Goal: Information Seeking & Learning: Learn about a topic

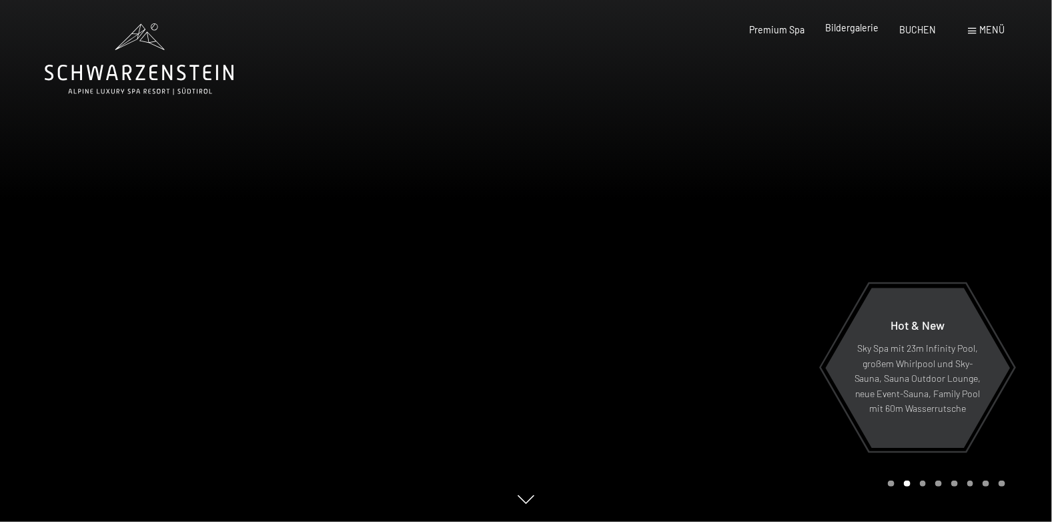
click at [844, 28] on span "Bildergalerie" at bounding box center [851, 27] width 53 height 11
click at [798, 29] on span "Premium Spa" at bounding box center [776, 27] width 55 height 11
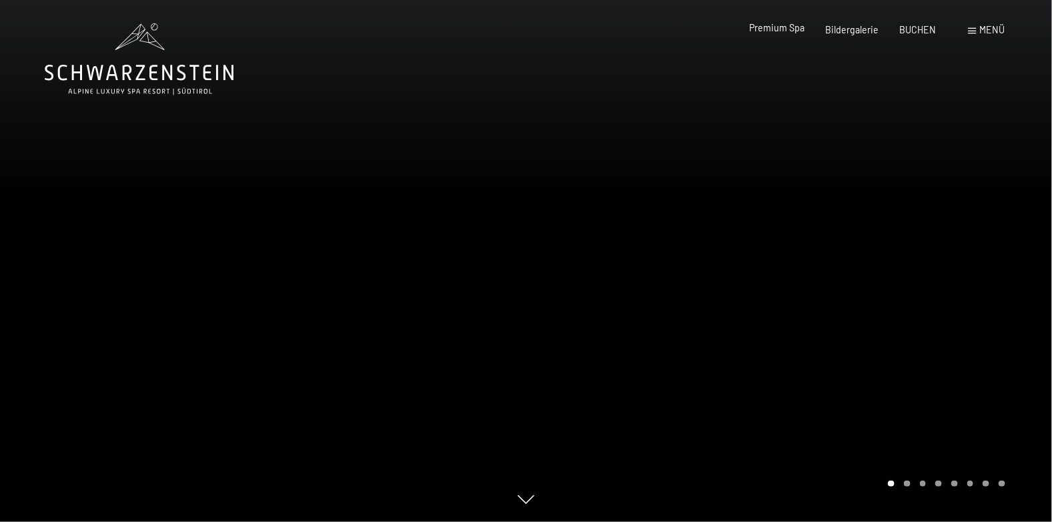
drag, startPoint x: 0, startPoint y: 0, endPoint x: 798, endPoint y: 28, distance: 798.9
click at [798, 28] on span "Premium Spa" at bounding box center [776, 27] width 55 height 11
click at [868, 25] on span "Bildergalerie" at bounding box center [851, 27] width 53 height 11
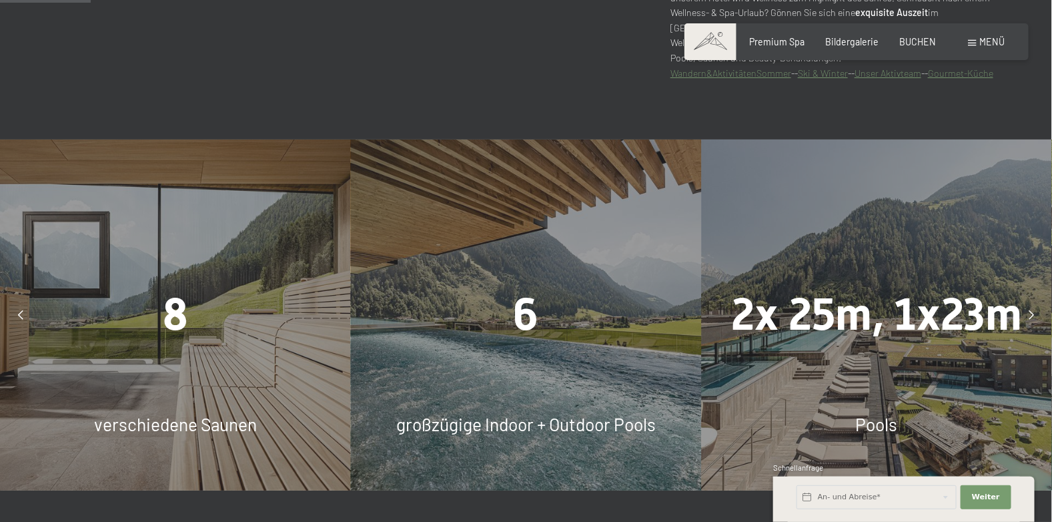
scroll to position [734, 0]
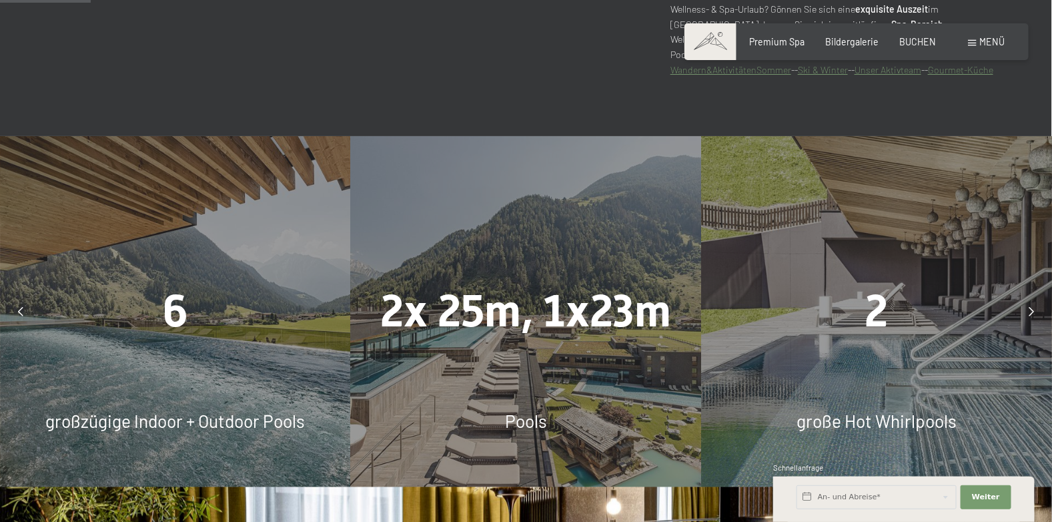
click at [223, 374] on div "6 großzügige Indoor + Outdoor Pools" at bounding box center [175, 311] width 351 height 351
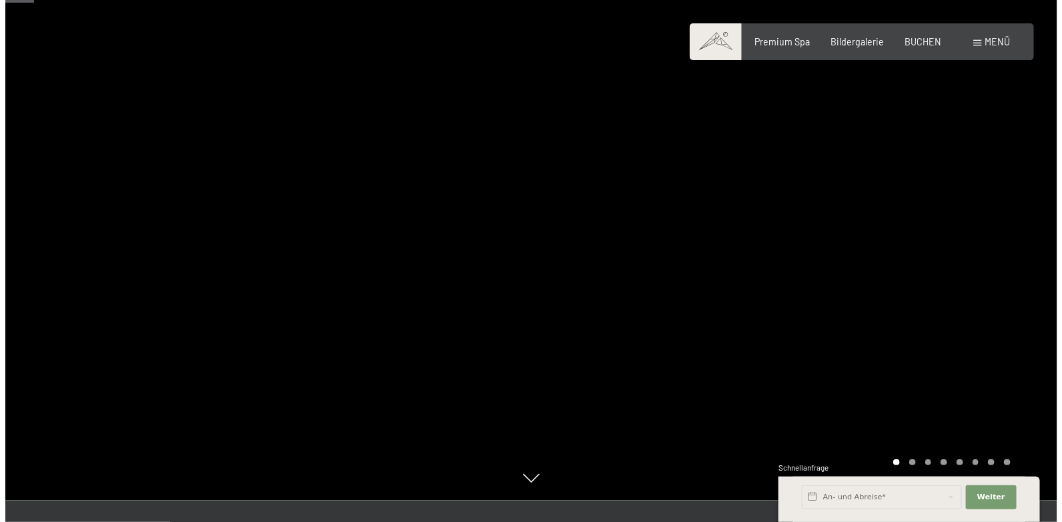
scroll to position [0, 0]
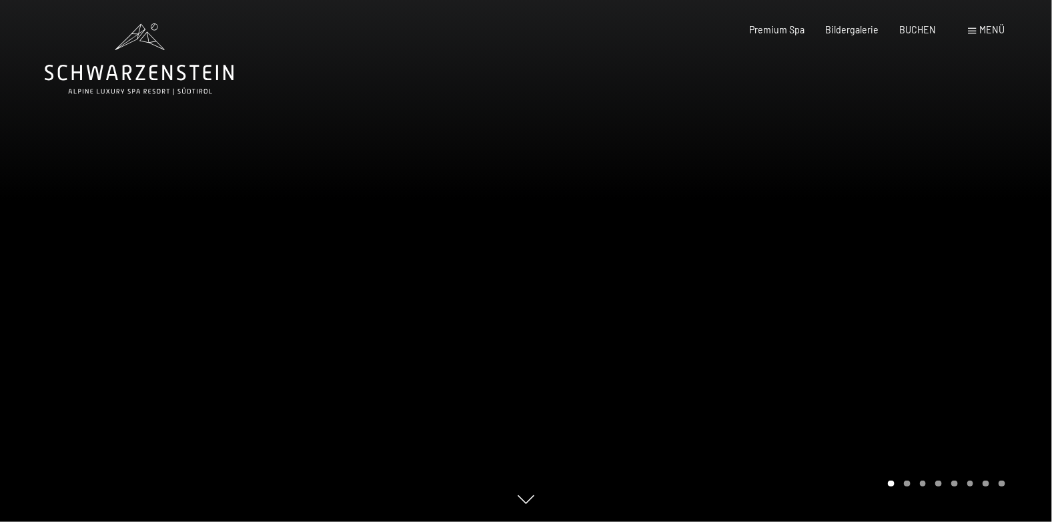
click at [972, 28] on span at bounding box center [972, 31] width 8 height 6
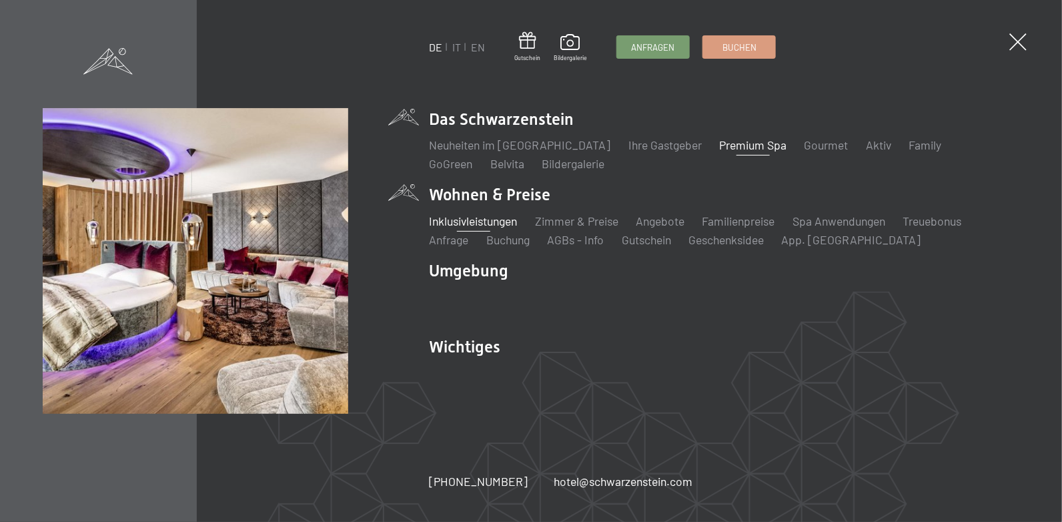
click at [451, 225] on link "Inklusivleistungen" at bounding box center [474, 220] width 88 height 15
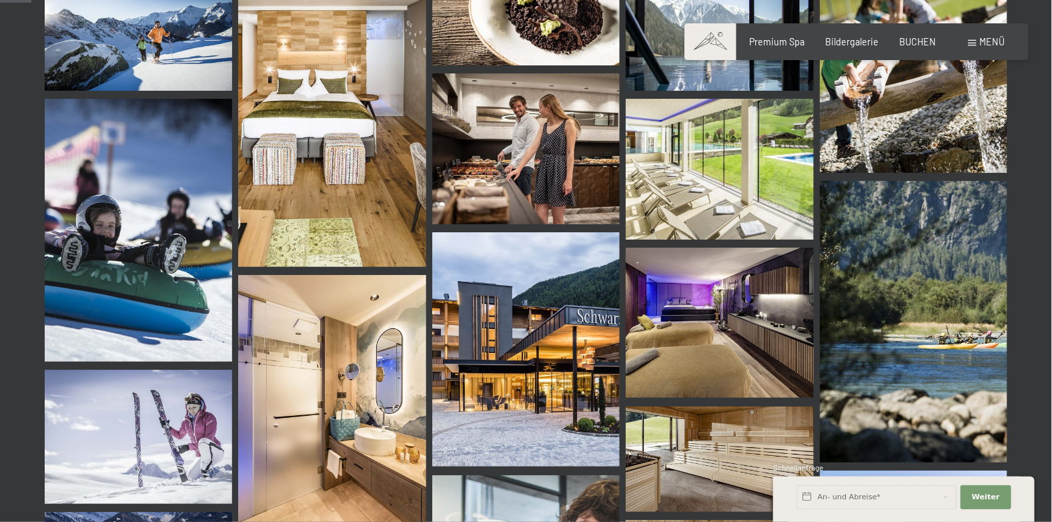
scroll to position [467, 0]
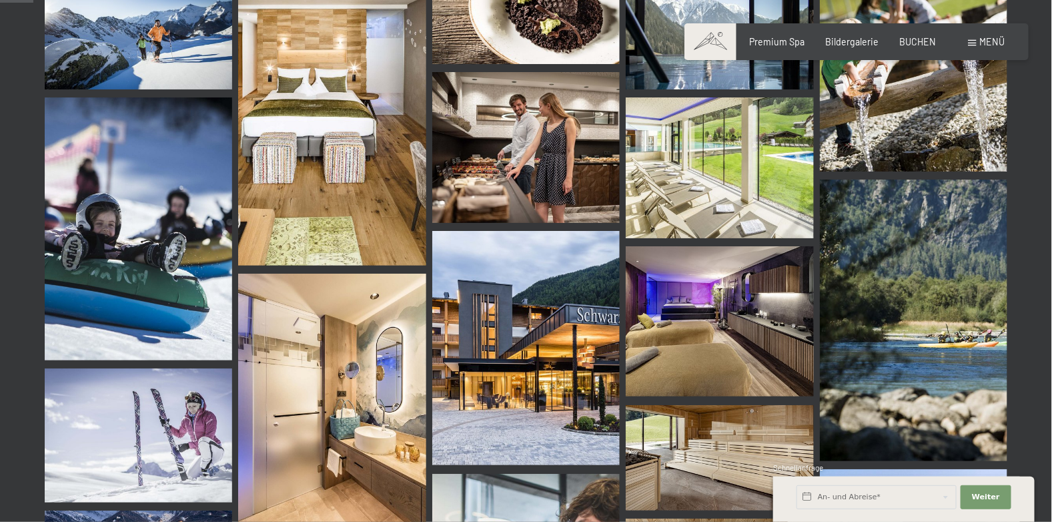
click at [576, 337] on img at bounding box center [525, 348] width 187 height 235
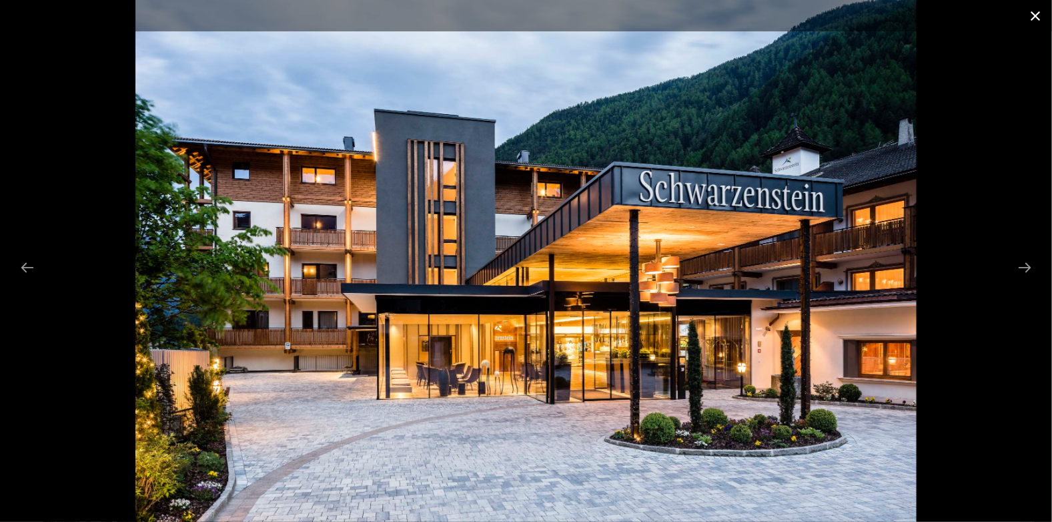
click at [1036, 17] on button "Close gallery" at bounding box center [1034, 15] width 33 height 31
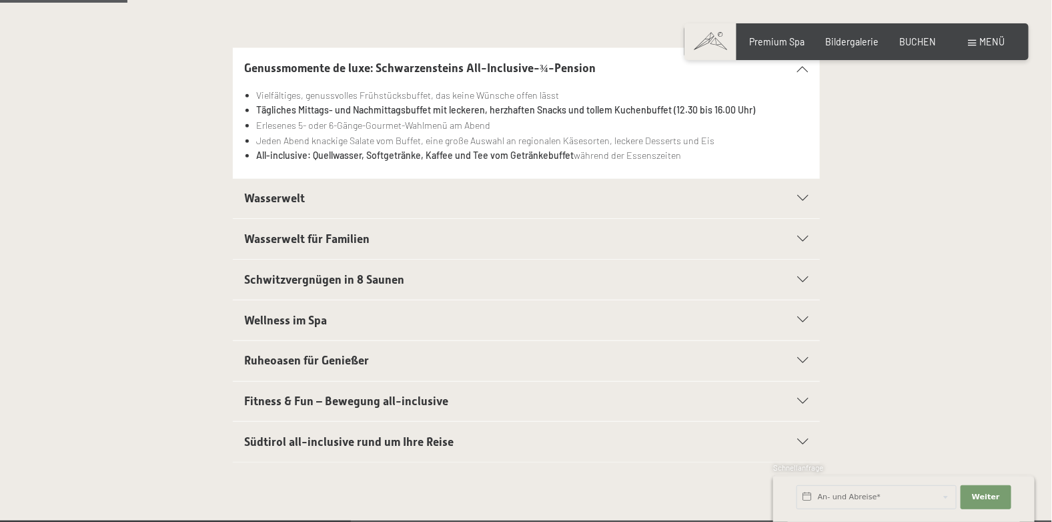
scroll to position [266, 0]
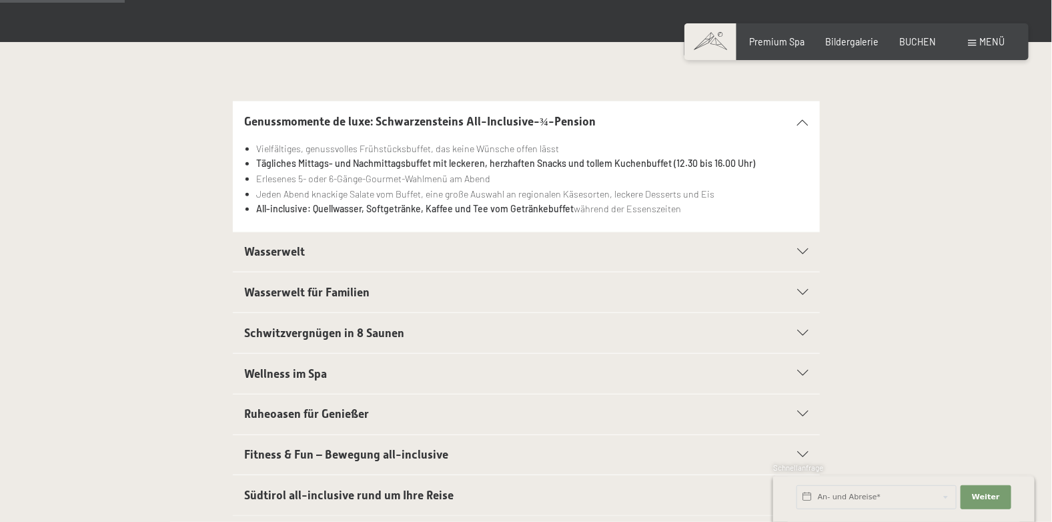
click at [329, 331] on span "Schwitzvergnügen in 8 Saunen" at bounding box center [324, 332] width 160 height 13
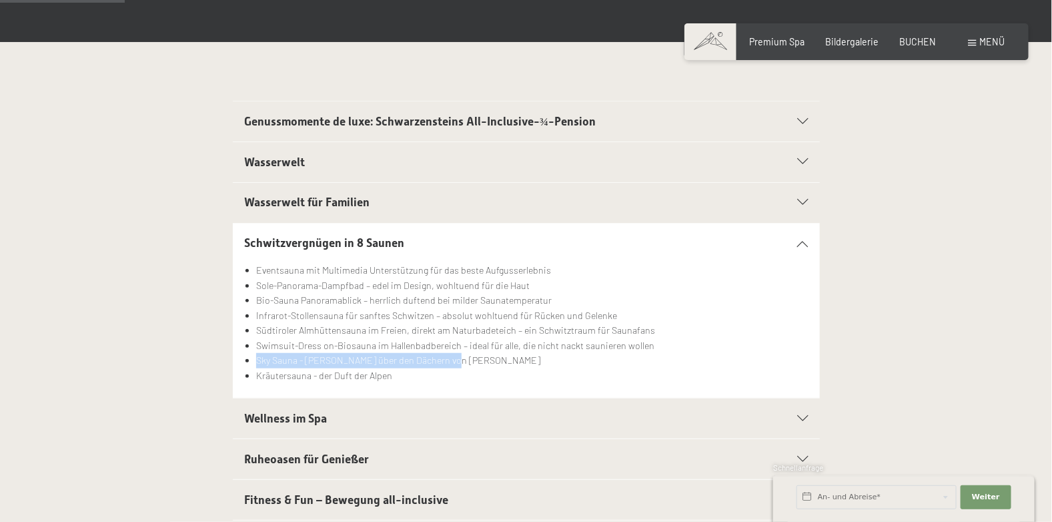
drag, startPoint x: 261, startPoint y: 361, endPoint x: 451, endPoint y: 357, distance: 189.4
click at [451, 357] on li "Sky Sauna - [PERSON_NAME] über den Dächern von [PERSON_NAME]" at bounding box center [532, 360] width 552 height 15
drag, startPoint x: 451, startPoint y: 357, endPoint x: 453, endPoint y: 378, distance: 20.8
click at [452, 378] on li "Kräutersauna - der Duft der Alpen" at bounding box center [532, 375] width 552 height 15
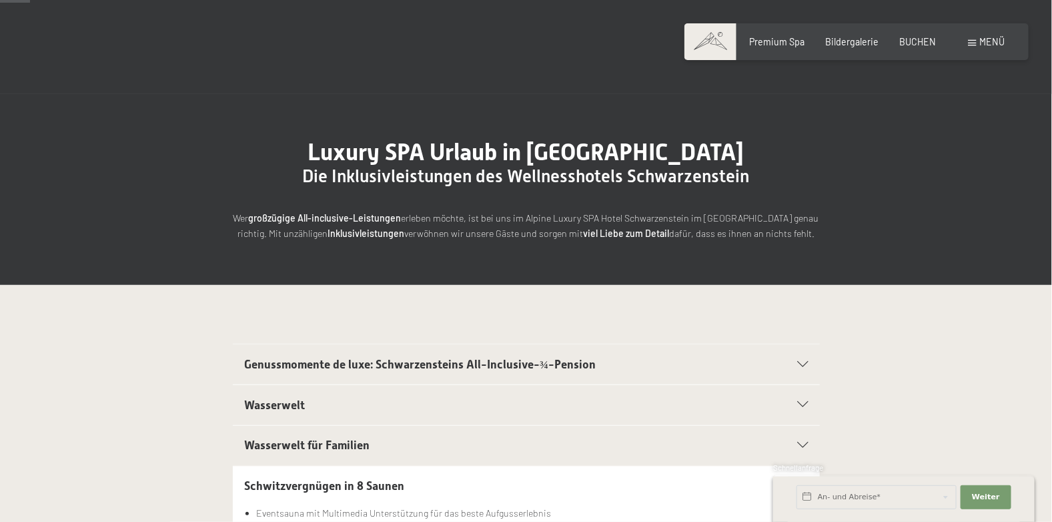
scroll to position [0, 0]
